Goal: Transaction & Acquisition: Subscribe to service/newsletter

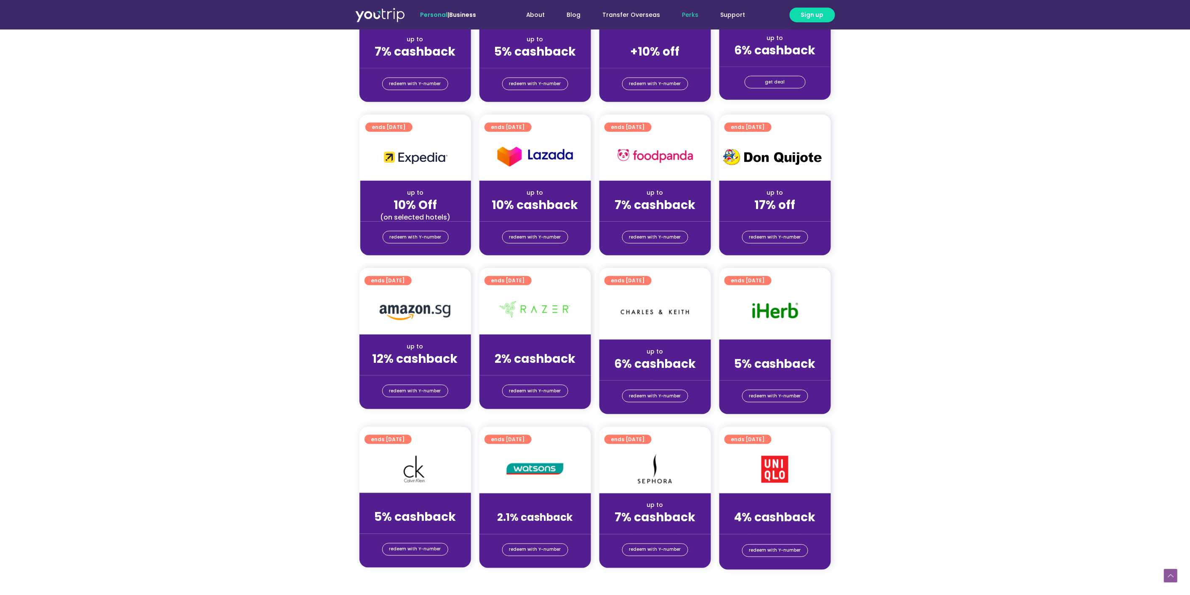
scroll to position [608, 0]
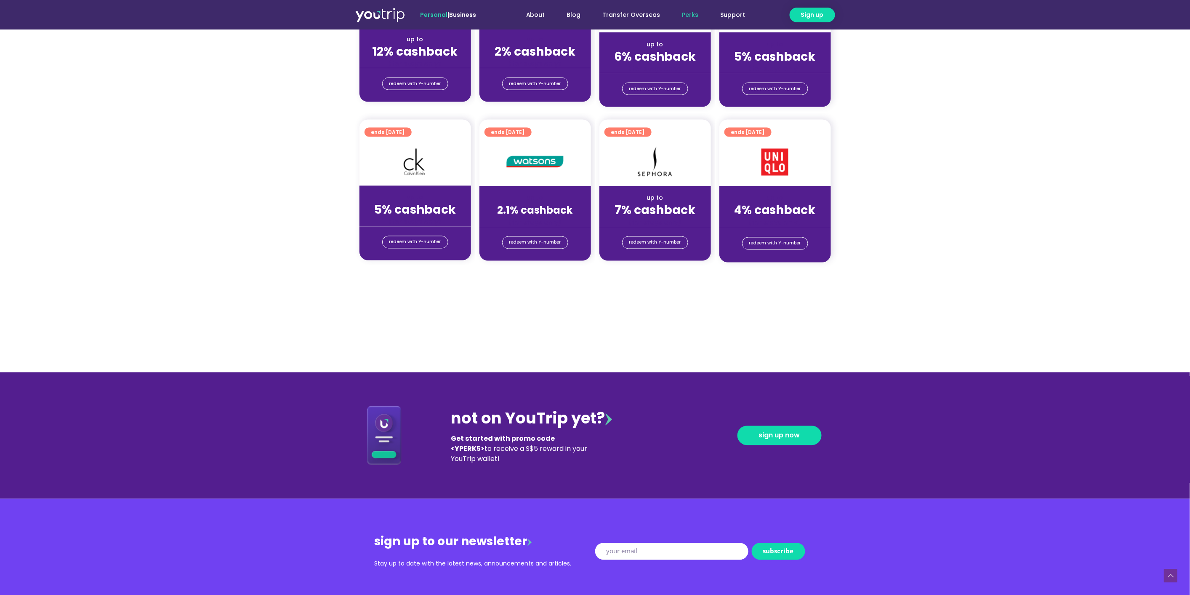
scroll to position [702, 0]
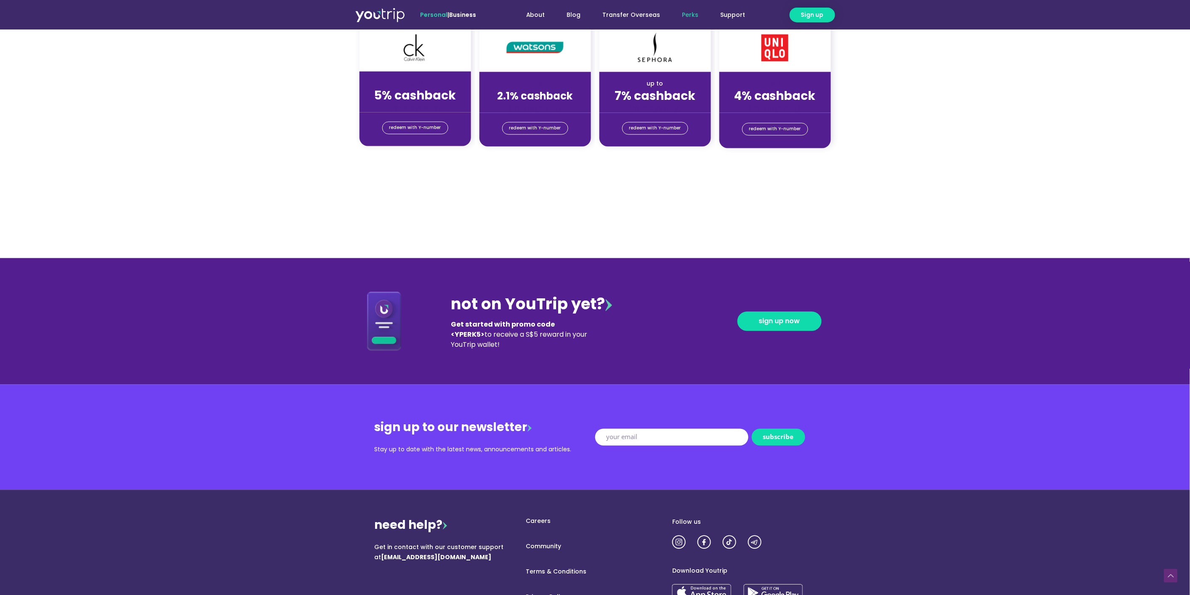
drag, startPoint x: 473, startPoint y: 325, endPoint x: 541, endPoint y: 349, distance: 71.4
click at [541, 349] on div "Get started with promo code <YPERK5> to receive a S$5 reward in your YouTrip wa…" at bounding box center [522, 335] width 142 height 30
click at [603, 348] on div "not on YouTrip yet? Get started with promo code <YPERK5> to receive a S$5 rewar…" at bounding box center [547, 321] width 192 height 57
click at [504, 317] on div "not on YouTrip yet?" at bounding box center [531, 306] width 161 height 27
click at [612, 303] on img at bounding box center [609, 305] width 7 height 12
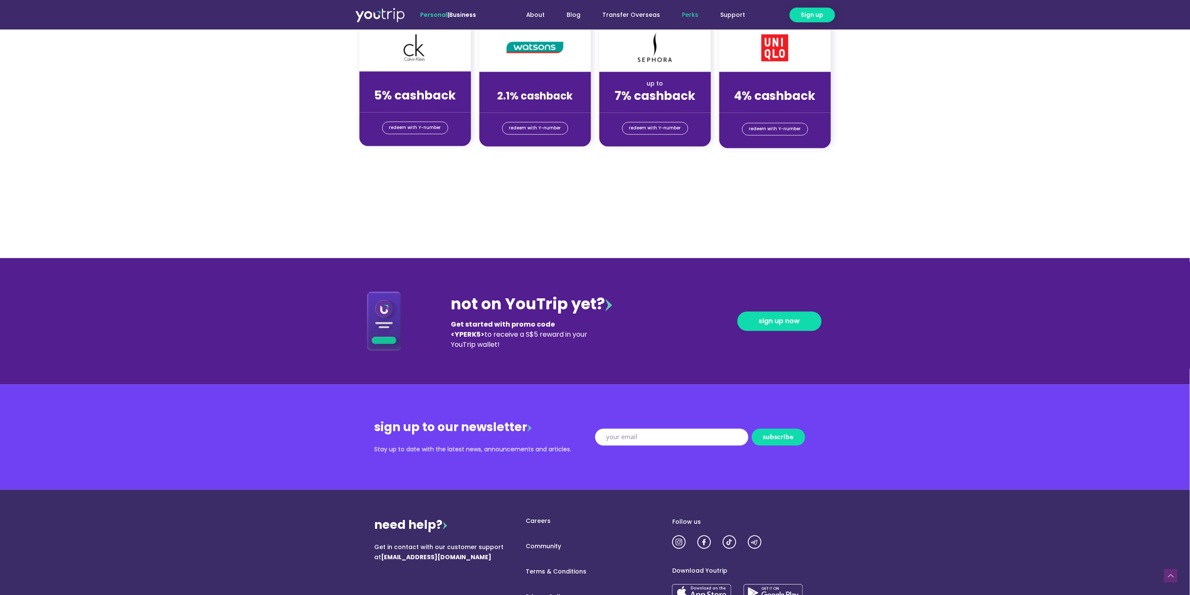
click at [612, 303] on img at bounding box center [609, 305] width 7 height 12
click at [790, 324] on span "sign up now" at bounding box center [779, 321] width 41 height 7
